Goal: Information Seeking & Learning: Learn about a topic

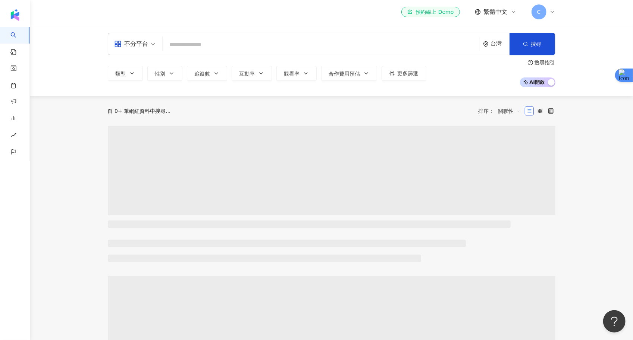
click at [541, 16] on span "C" at bounding box center [538, 11] width 15 height 15
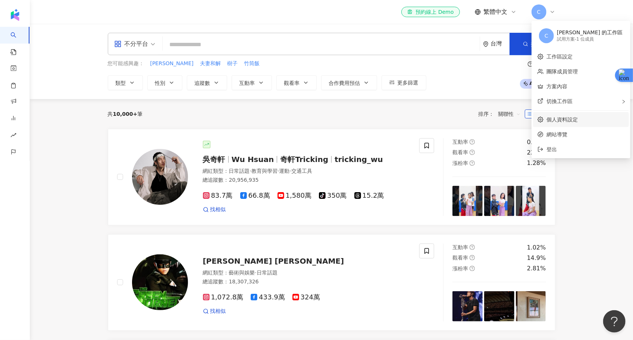
click at [562, 119] on link "個人資料設定" at bounding box center [561, 120] width 31 height 6
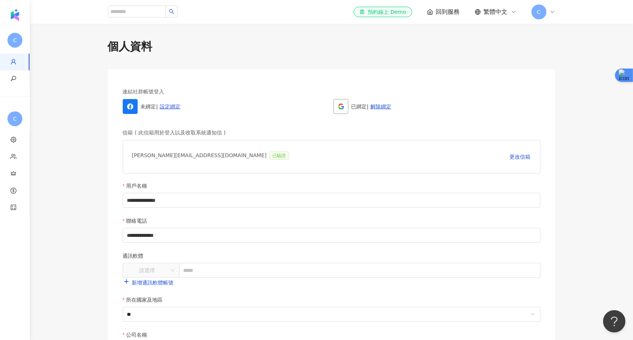
click at [535, 13] on span "C" at bounding box center [538, 11] width 15 height 15
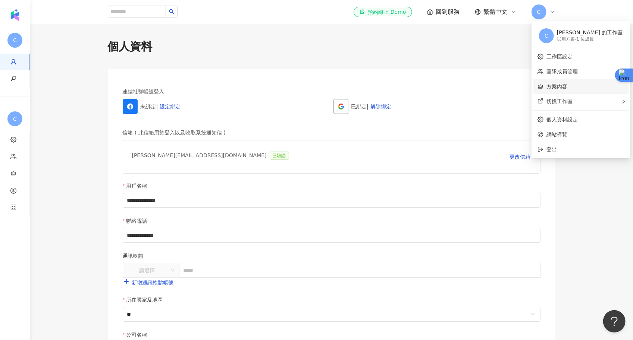
click at [555, 88] on link "方案內容" at bounding box center [556, 87] width 21 height 6
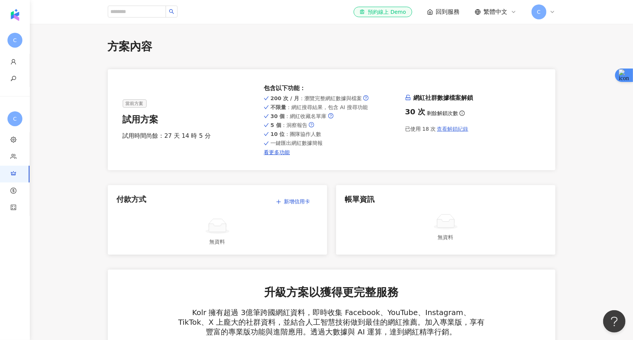
click at [455, 129] on span "查看解鎖紀錄" at bounding box center [452, 129] width 31 height 6
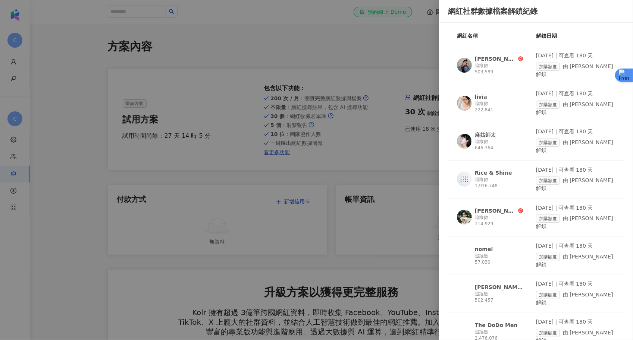
scroll to position [35, 0]
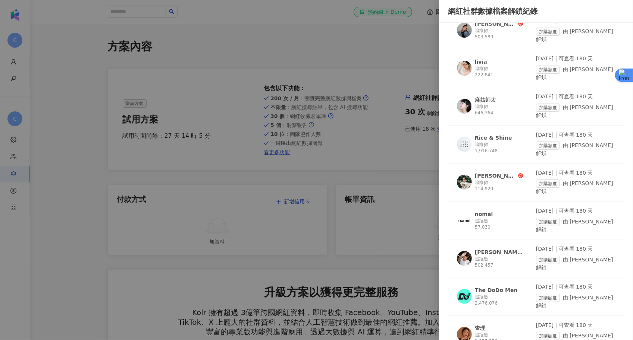
click at [485, 264] on div "追蹤數 502,457" at bounding box center [499, 262] width 48 height 13
click at [324, 65] on div at bounding box center [316, 170] width 633 height 340
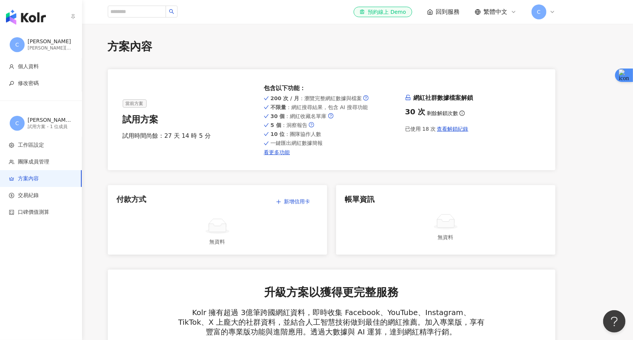
click at [38, 19] on img "button" at bounding box center [26, 17] width 40 height 15
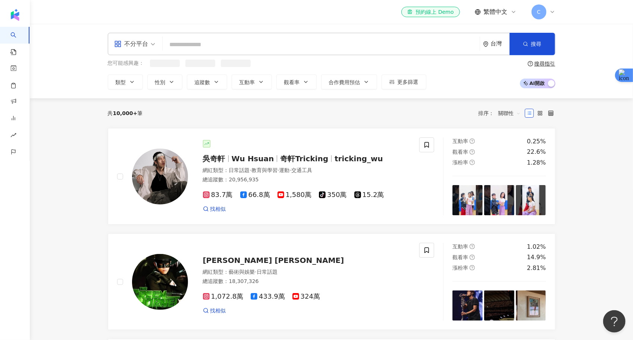
click at [203, 43] on input "search" at bounding box center [321, 45] width 311 height 14
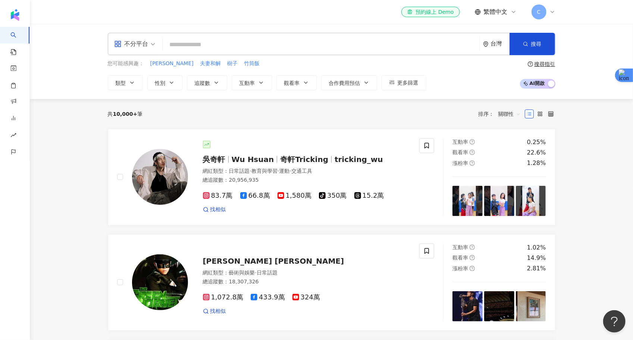
click at [147, 44] on div "不分平台" at bounding box center [131, 44] width 34 height 12
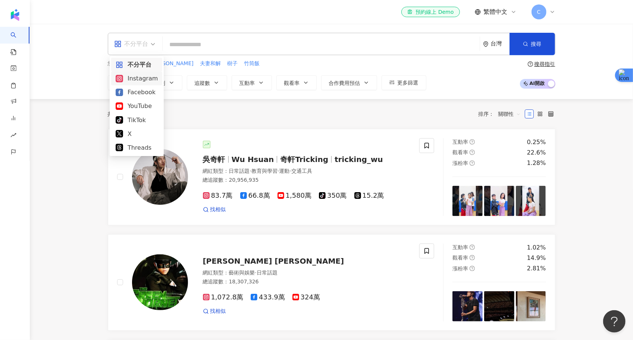
click at [143, 76] on div "Instagram" at bounding box center [137, 78] width 42 height 9
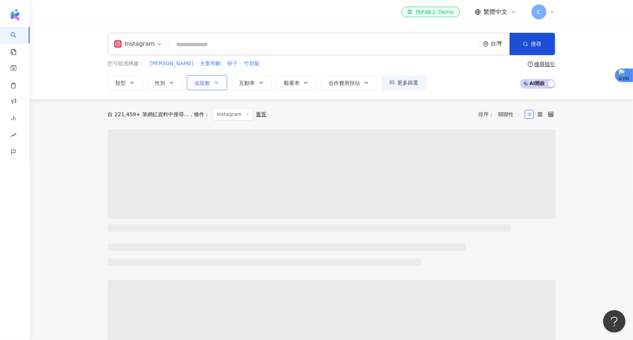
click at [206, 84] on span "追蹤數" at bounding box center [203, 83] width 16 height 6
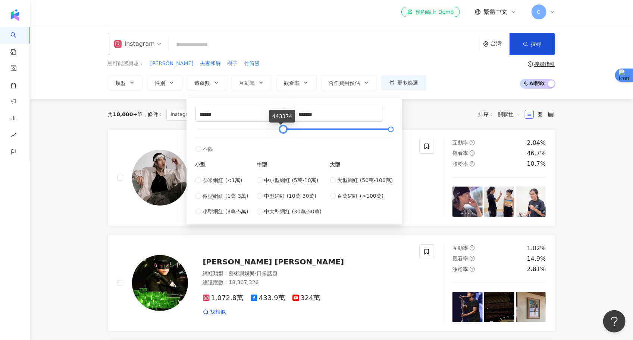
type input "******"
drag, startPoint x: 197, startPoint y: 132, endPoint x: 294, endPoint y: 136, distance: 97.0
click at [294, 136] on div "****** - ******* 不限 小型 奈米網紅 (<1萬) 微型網紅 (1萬-3萬) 小型網紅 (3萬-5萬) 中型 中小型網紅 (5萬-10萬) 中…" at bounding box center [294, 161] width 198 height 109
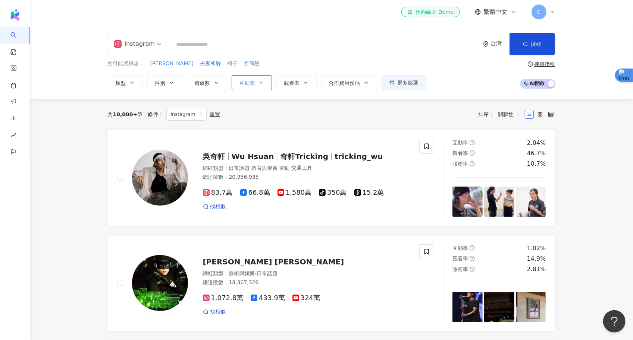
click at [268, 80] on button "互動率" at bounding box center [252, 82] width 40 height 15
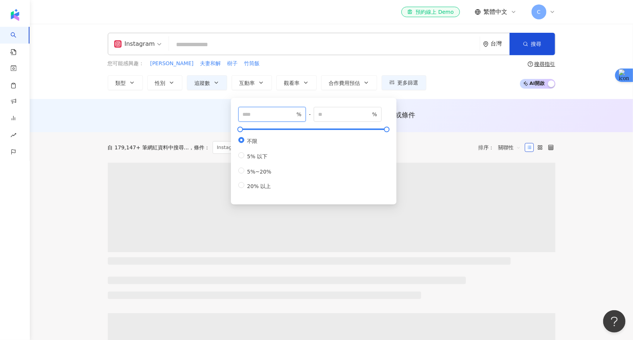
click at [279, 114] on input "number" at bounding box center [269, 114] width 52 height 8
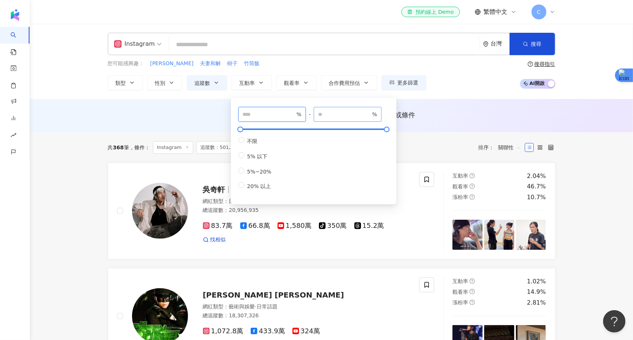
type input "*"
click at [345, 114] on input "number" at bounding box center [344, 114] width 52 height 8
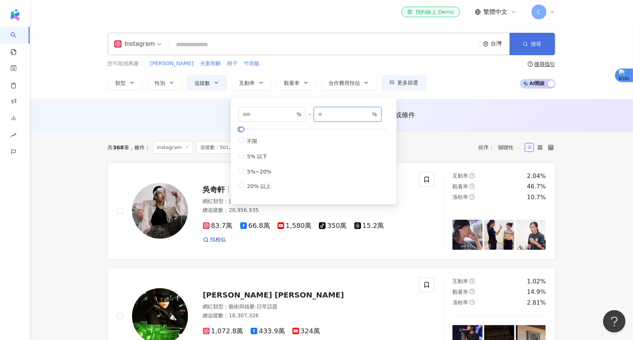
type input "**"
click at [531, 35] on button "搜尋" at bounding box center [531, 44] width 45 height 22
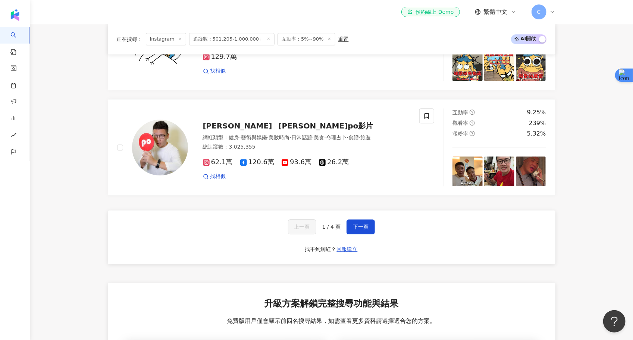
scroll to position [1219, 0]
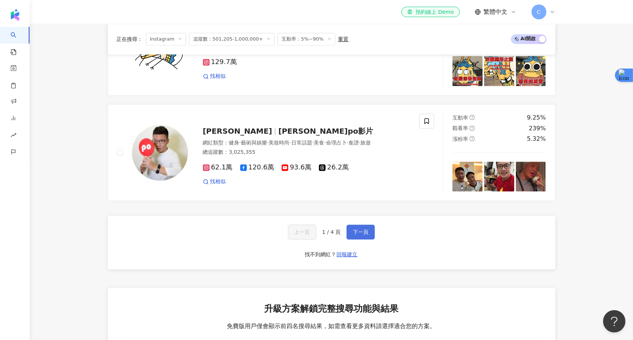
click at [358, 229] on span "下一頁" at bounding box center [361, 232] width 16 height 6
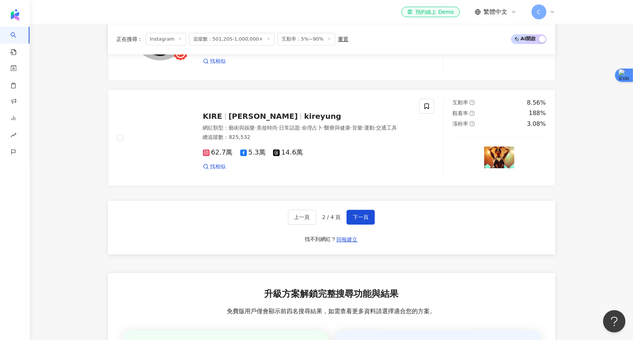
scroll to position [1284, 0]
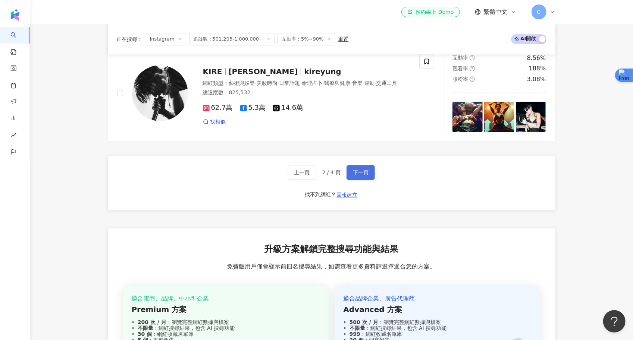
click at [355, 170] on span "下一頁" at bounding box center [361, 173] width 16 height 6
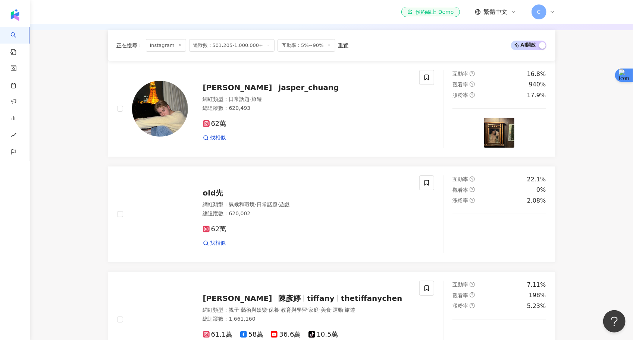
scroll to position [96, 0]
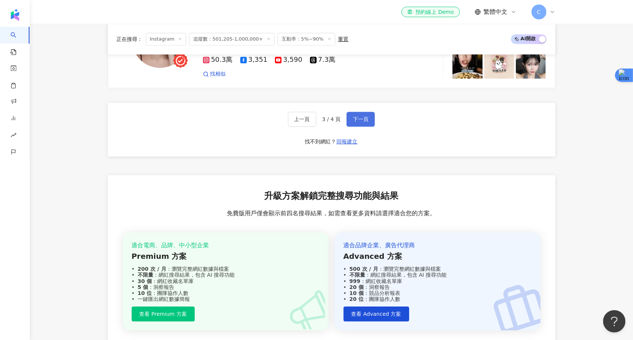
click at [362, 118] on button "下一頁" at bounding box center [360, 119] width 28 height 15
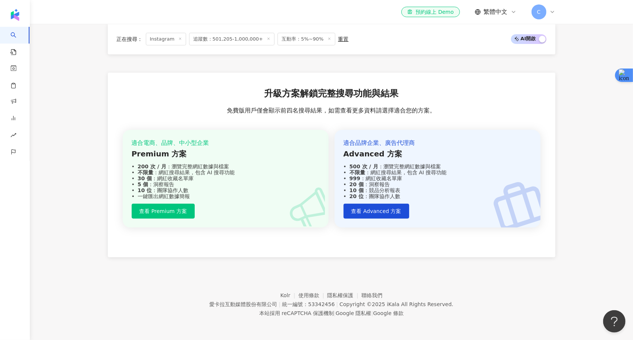
scroll to position [445, 0]
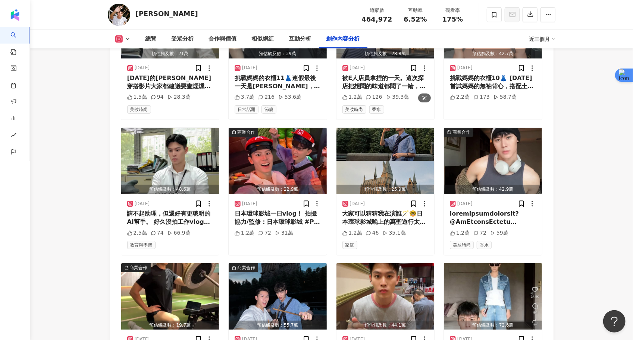
scroll to position [2587, 0]
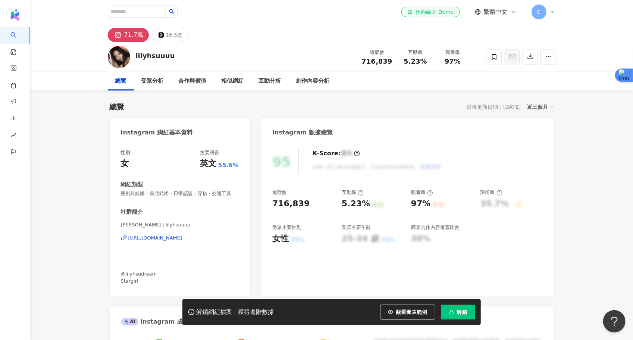
click at [135, 32] on div "71.7萬" at bounding box center [133, 35] width 19 height 10
click at [135, 37] on div "71.7萬" at bounding box center [133, 35] width 19 height 10
click at [174, 234] on div "Lily Hsu | lilyhsuuuu https://www.instagram.com/lilyhsuuuu/" at bounding box center [180, 244] width 118 height 44
click at [175, 240] on div "https://www.instagram.com/lilyhsuuuu/" at bounding box center [155, 238] width 54 height 7
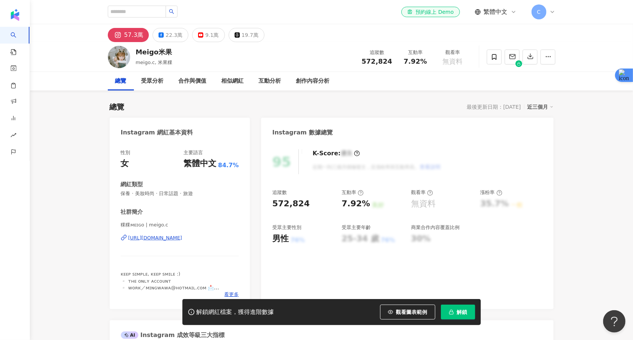
click at [173, 238] on div "[URL][DOMAIN_NAME]" at bounding box center [155, 238] width 54 height 7
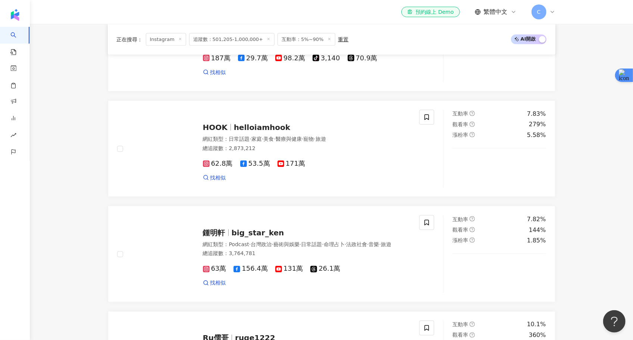
scroll to position [1160, 0]
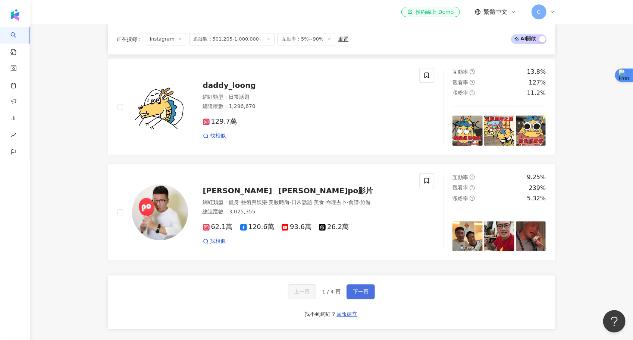
click at [364, 289] on span "下一頁" at bounding box center [361, 292] width 16 height 6
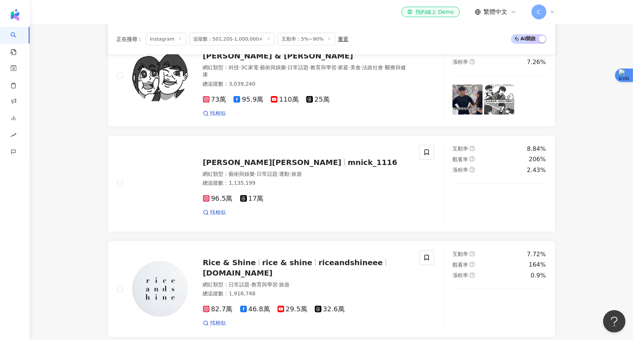
scroll to position [1165, 0]
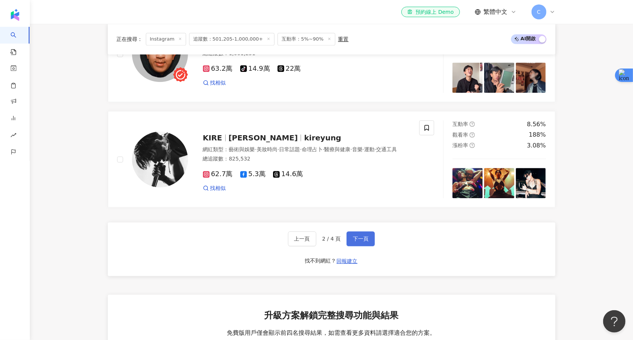
click at [361, 239] on button "下一頁" at bounding box center [360, 239] width 28 height 15
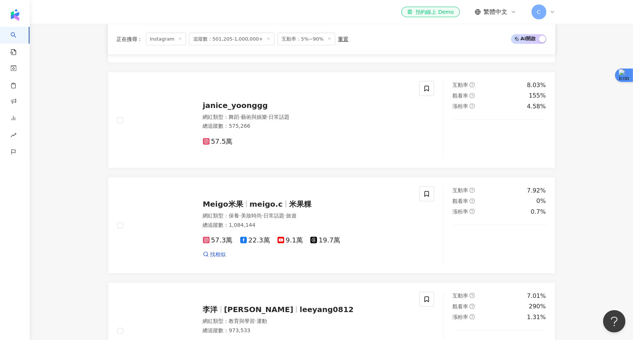
scroll to position [512, 0]
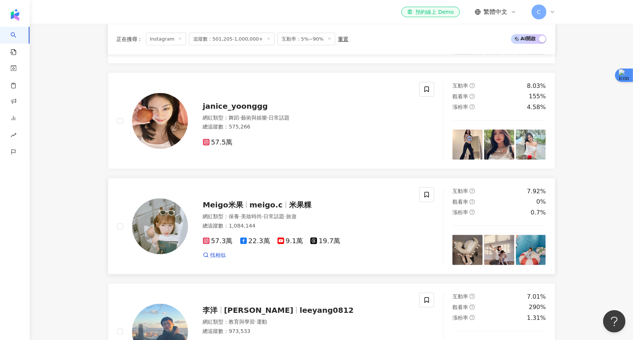
click at [170, 221] on img at bounding box center [160, 227] width 56 height 56
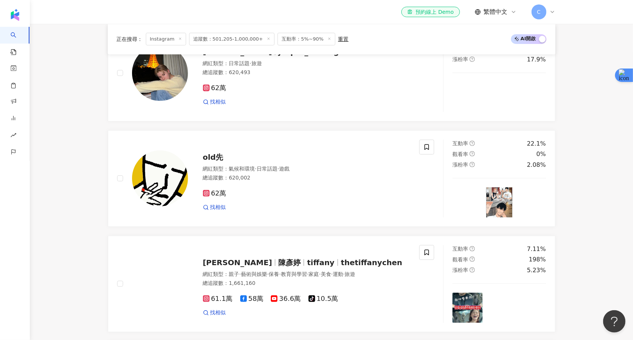
scroll to position [0, 0]
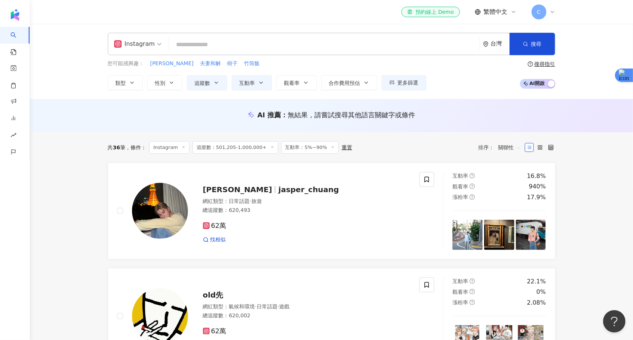
click at [233, 42] on input "search" at bounding box center [324, 45] width 305 height 14
paste input "**********"
type input "**********"
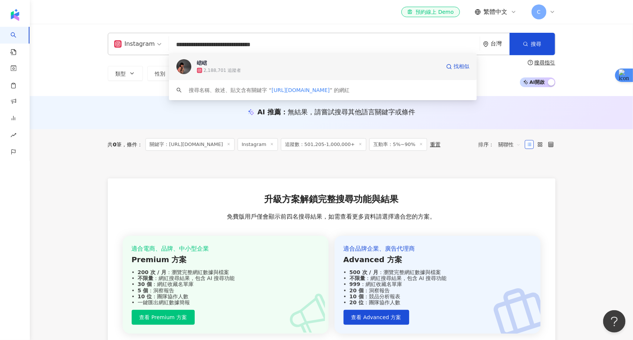
click at [351, 66] on span "峮峮" at bounding box center [318, 62] width 243 height 7
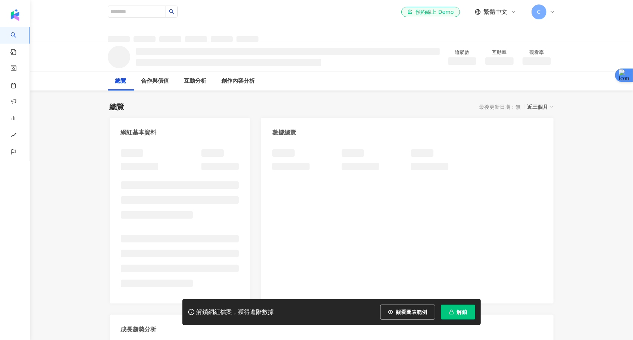
click at [453, 315] on button "解鎖" at bounding box center [458, 312] width 34 height 15
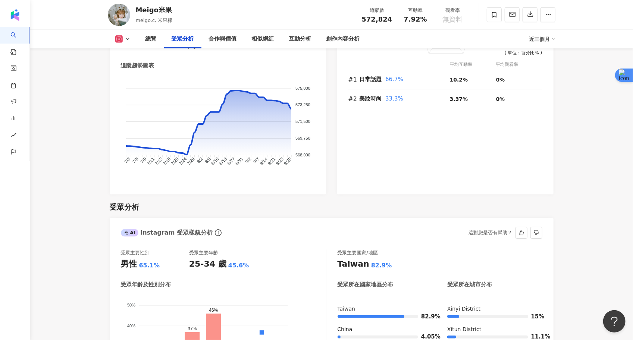
scroll to position [409, 0]
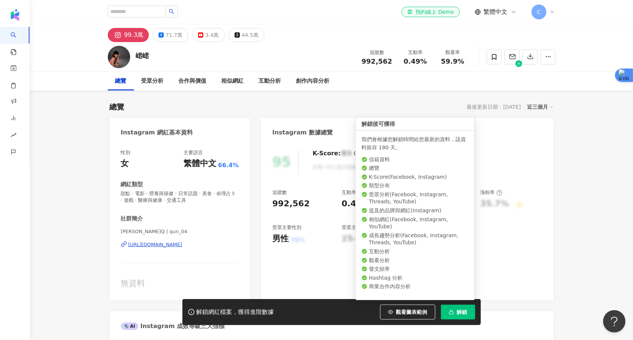
click at [453, 312] on icon "button" at bounding box center [451, 312] width 5 height 5
